Goal: Task Accomplishment & Management: Manage account settings

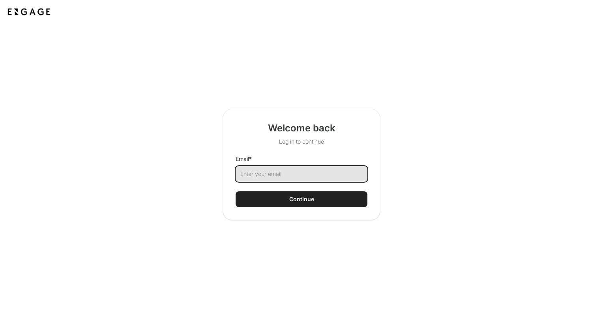
click at [269, 174] on input "Email *" at bounding box center [302, 174] width 132 height 16
type input "lon.cunninghis@dgmatrix.com"
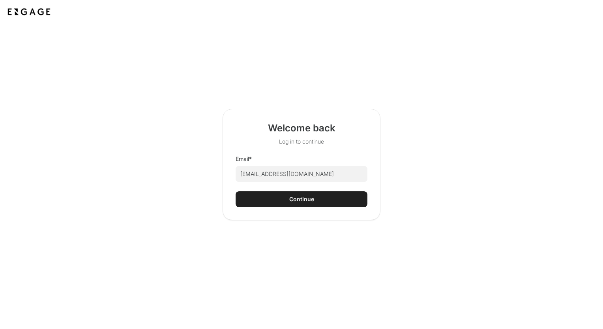
click at [290, 198] on div "Continue" at bounding box center [301, 199] width 25 height 8
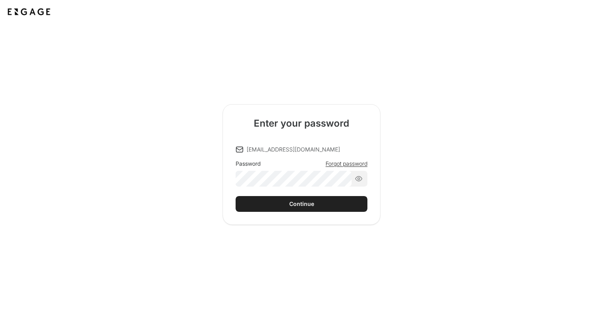
click at [340, 166] on div "Password Forgot password" at bounding box center [302, 173] width 132 height 27
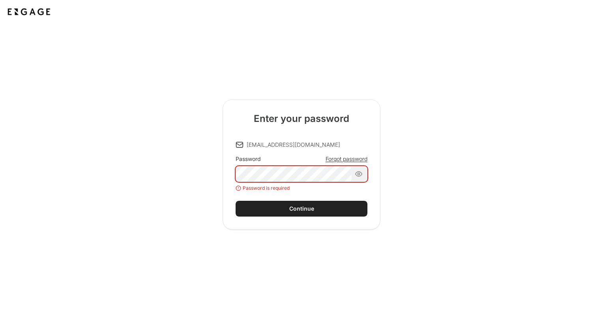
click at [339, 160] on span "Forgot password" at bounding box center [347, 159] width 42 height 8
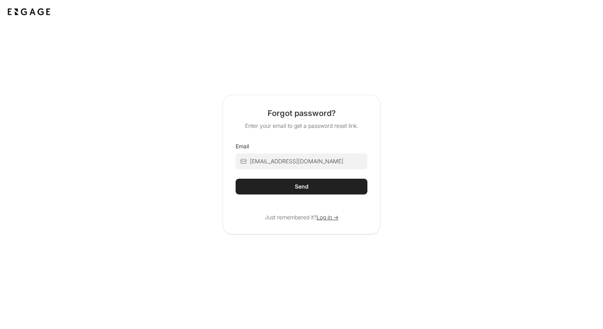
click at [308, 187] on div "Send" at bounding box center [302, 187] width 14 height 8
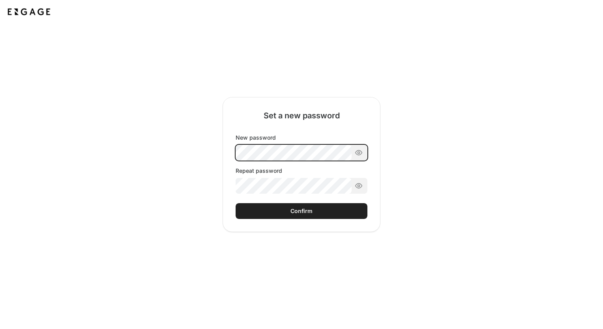
click at [267, 153] on div "New password Repeat password" at bounding box center [302, 164] width 132 height 60
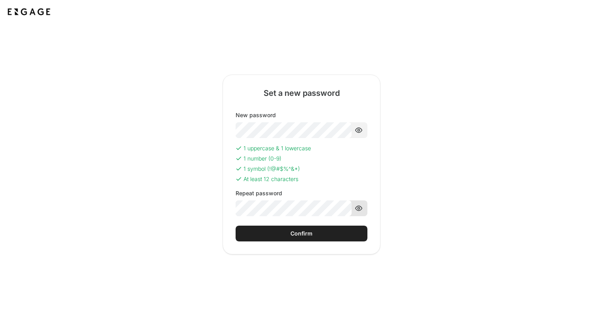
click at [358, 210] on icon at bounding box center [359, 208] width 8 height 8
click at [316, 231] on button "Confirm" at bounding box center [302, 234] width 132 height 16
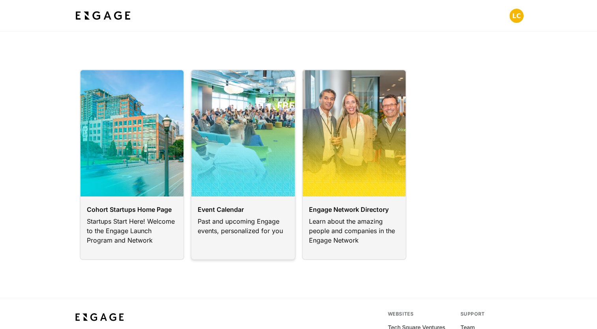
click at [225, 223] on link at bounding box center [243, 164] width 105 height 191
click at [225, 212] on link at bounding box center [243, 164] width 105 height 191
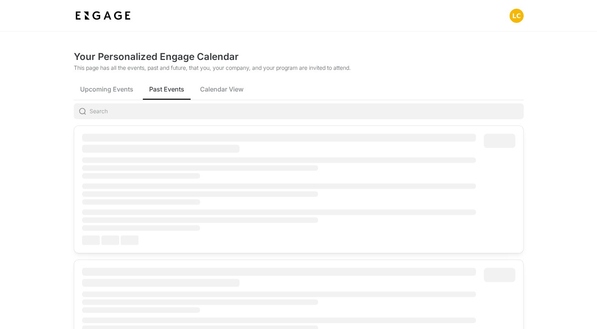
click at [161, 94] on span "Past Events" at bounding box center [166, 88] width 35 height 9
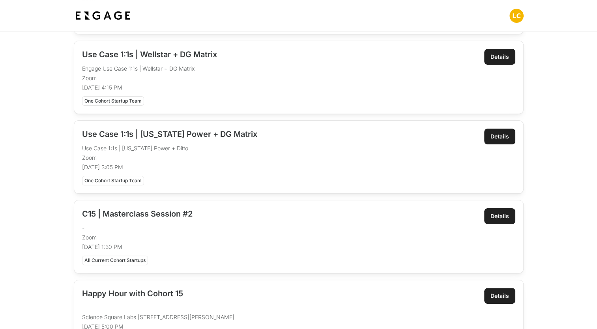
scroll to position [167, 0]
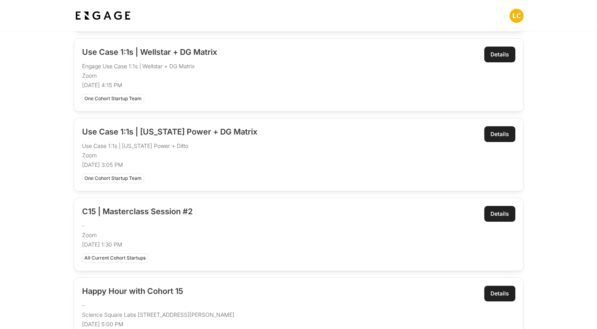
click at [498, 131] on div "Details" at bounding box center [499, 134] width 19 height 8
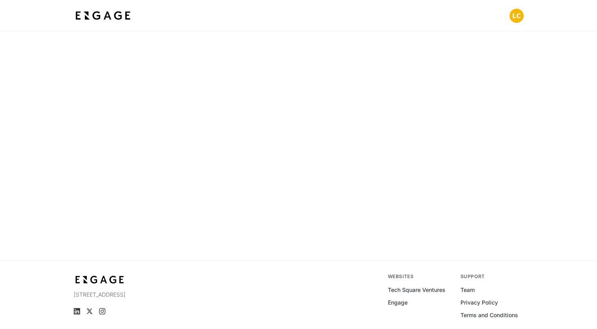
click at [494, 138] on html "75 5th St NW, Suite 2100 Atlanta, GA 30308 Websites Tech Square Ventures Engage…" at bounding box center [298, 180] width 597 height 361
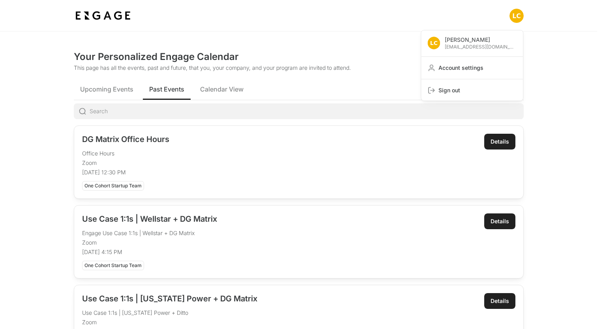
click at [470, 45] on span "[EMAIL_ADDRESS][DOMAIN_NAME]" at bounding box center [481, 47] width 72 height 6
click at [458, 66] on span "Account settings" at bounding box center [477, 68] width 78 height 8
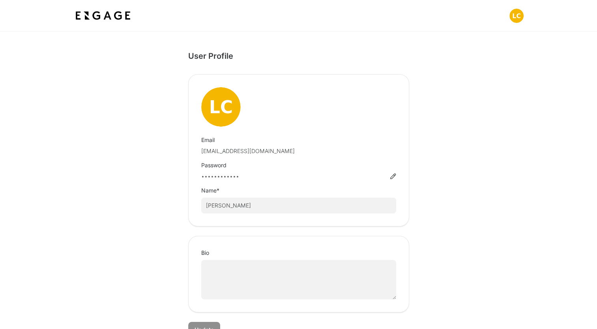
scroll to position [32, 0]
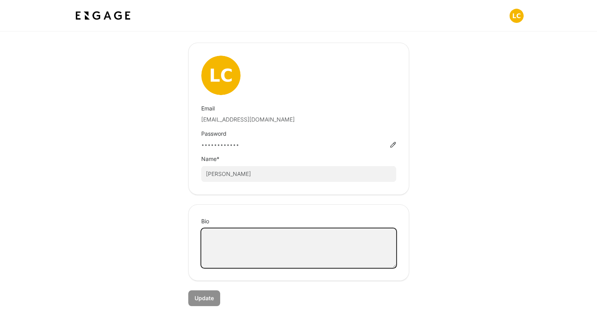
click at [348, 245] on textarea "Bio" at bounding box center [298, 247] width 195 height 39
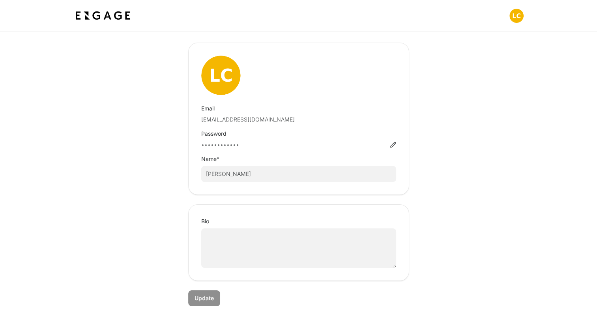
click at [526, 214] on section "User Profile Email lon.cunninghis@dgmatrix.com Password •••••••••••• Name * Lon…" at bounding box center [298, 164] width 597 height 329
